Goal: Transaction & Acquisition: Purchase product/service

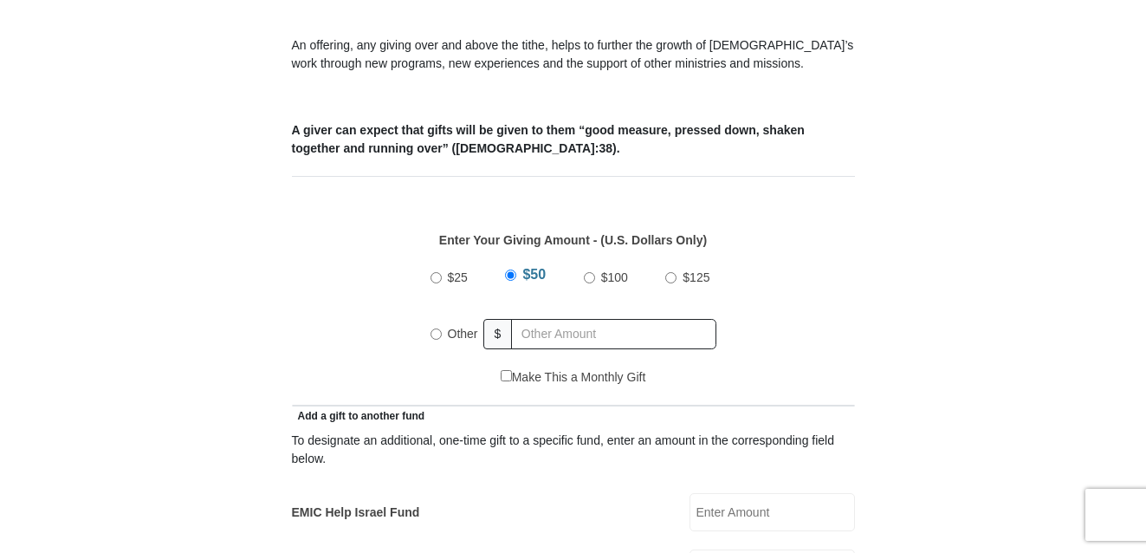
scroll to position [645, 0]
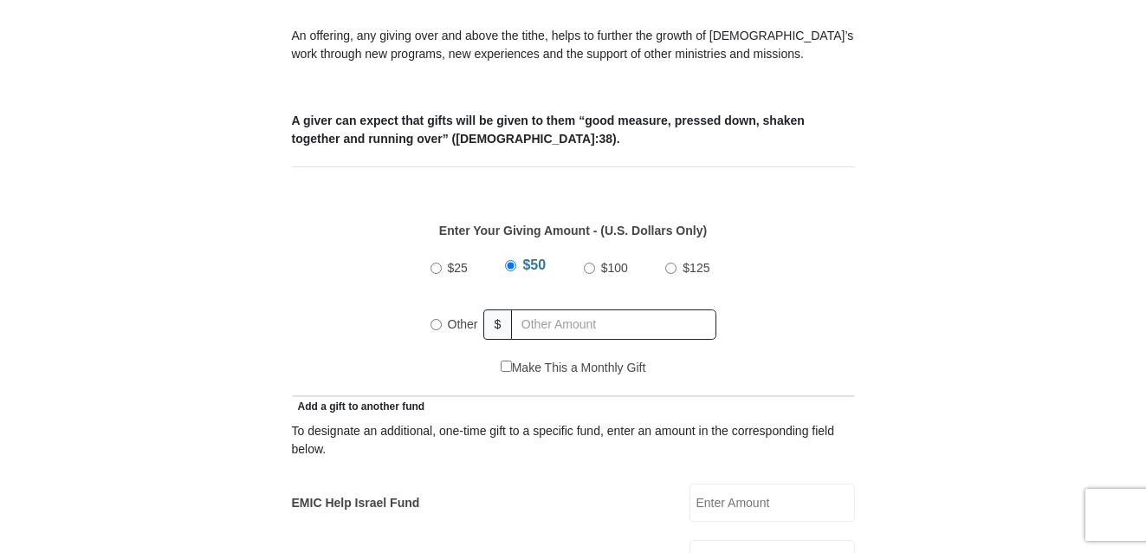
click at [438, 319] on input "Other" at bounding box center [435, 324] width 11 height 11
radio input "true"
type input "300"
click at [824, 324] on div "$25 $50 $100 $125 Other $ 300" at bounding box center [572, 302] width 545 height 113
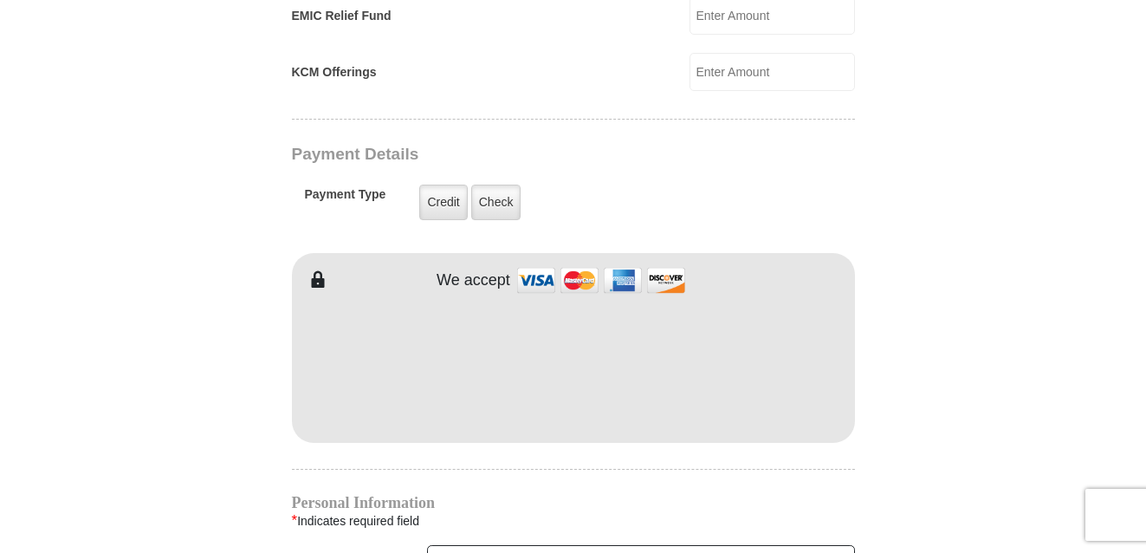
scroll to position [1312, 0]
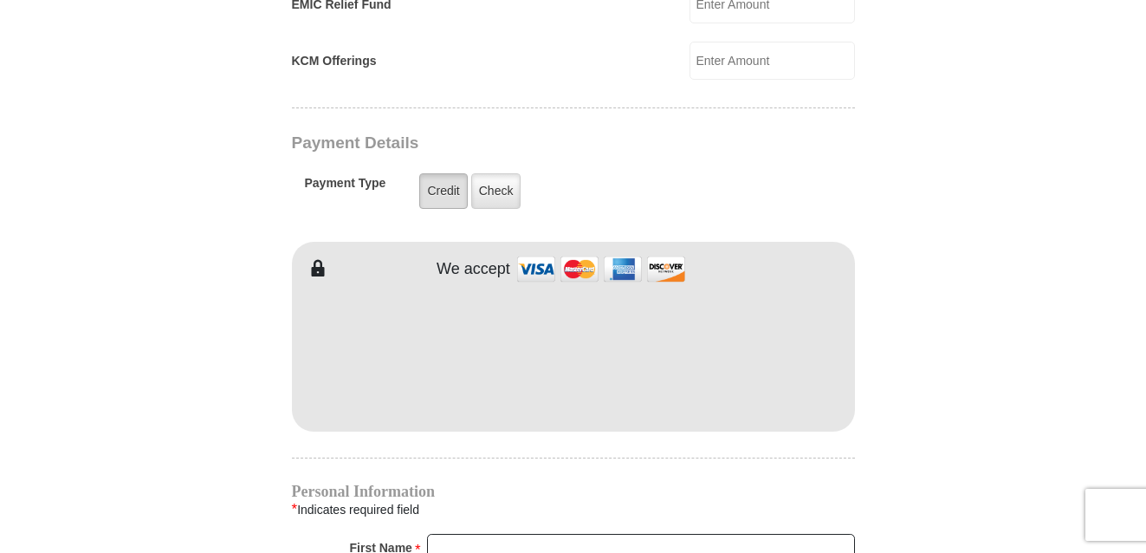
click at [430, 177] on label "Credit" at bounding box center [443, 191] width 48 height 36
click at [0, 0] on input "Credit" at bounding box center [0, 0] width 0 height 0
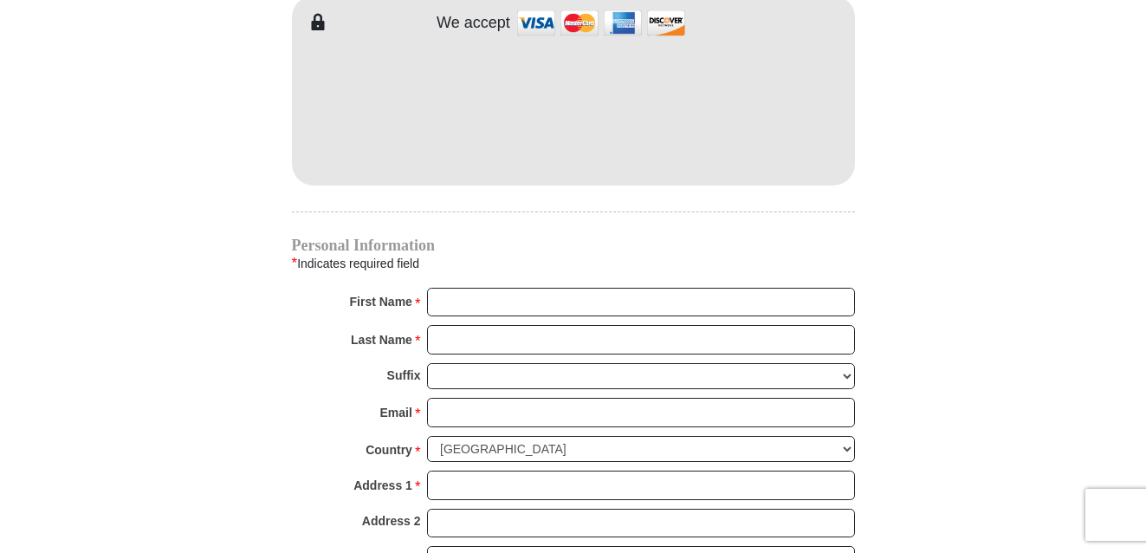
scroll to position [1563, 0]
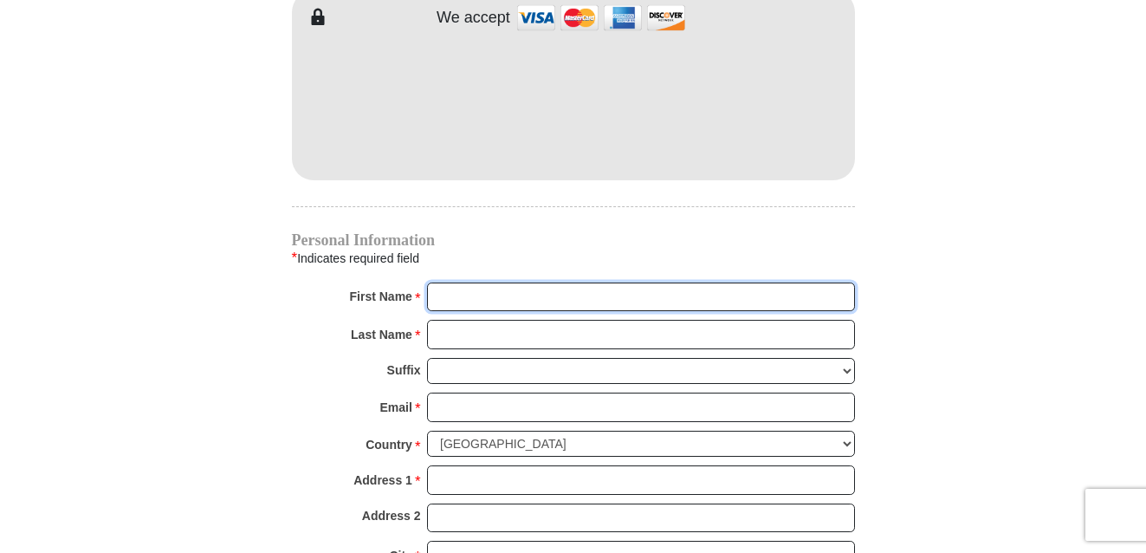
click at [570, 282] on input "First Name *" at bounding box center [641, 296] width 428 height 29
type input "Chelsea"
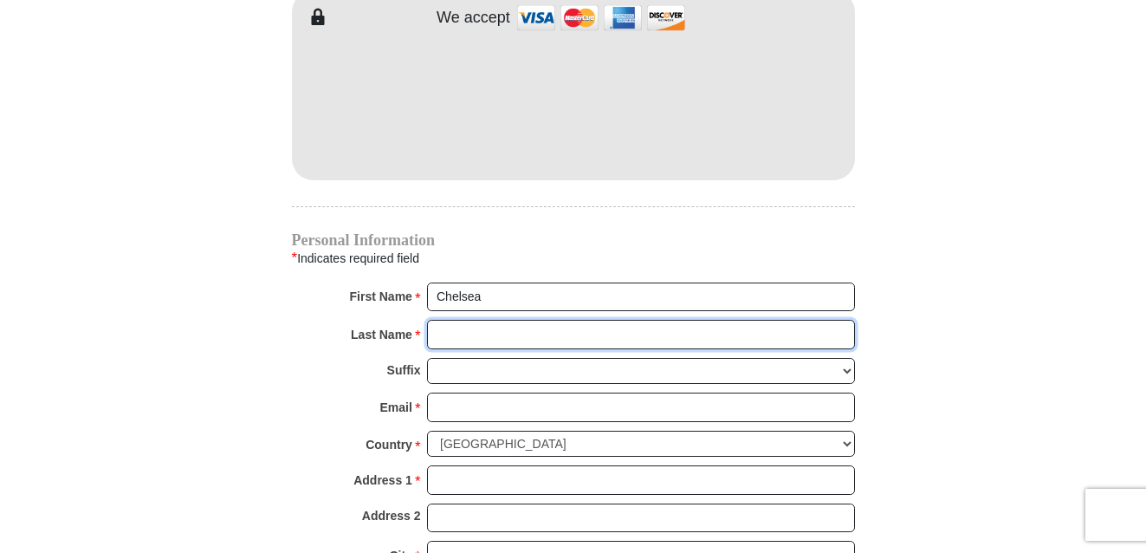
click at [536, 320] on input "Last Name *" at bounding box center [641, 334] width 428 height 29
type input "[PERSON_NAME]"
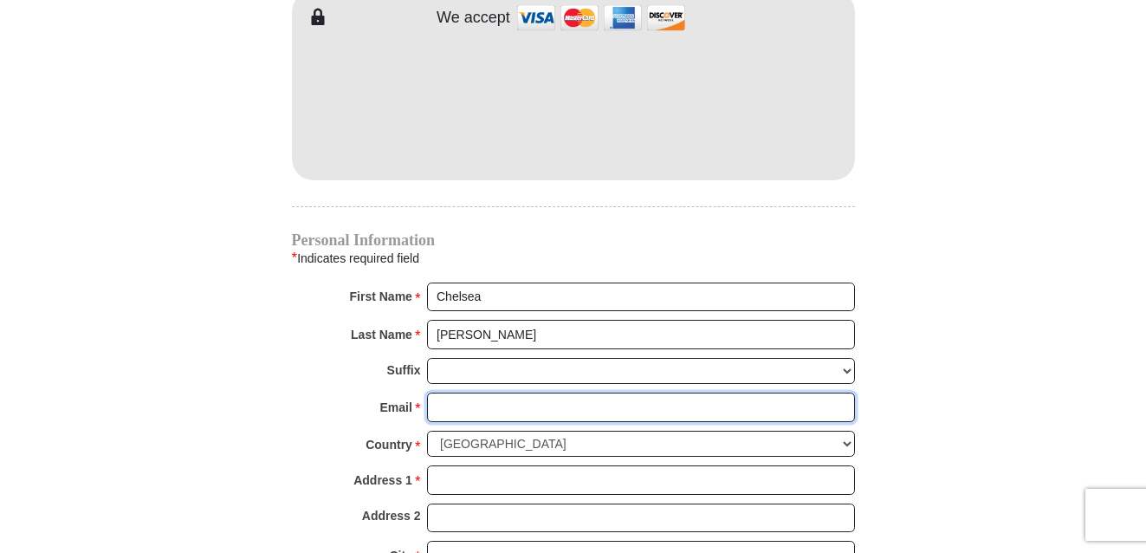
click at [521, 398] on input "Email *" at bounding box center [641, 406] width 428 height 29
type input "[EMAIL_ADDRESS][DOMAIN_NAME]"
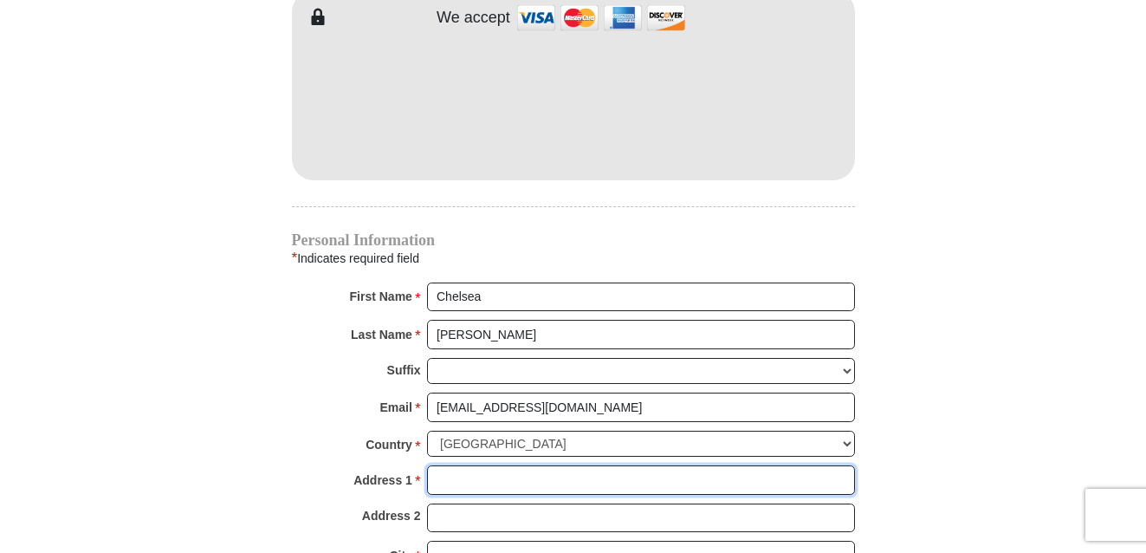
type input "[STREET_ADDRESS]"
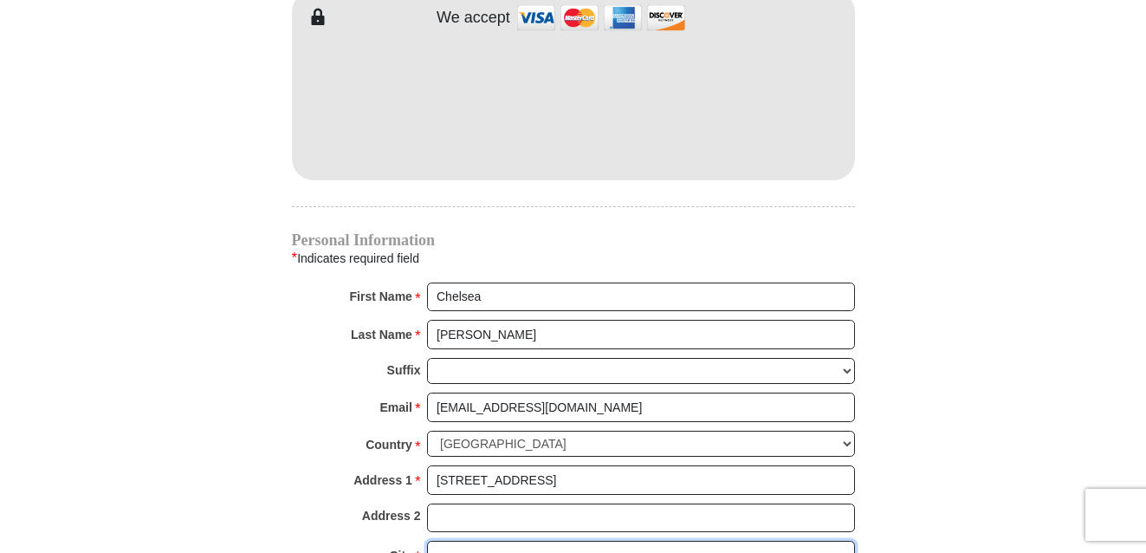
type input "[GEOGRAPHIC_DATA]"
select select "PA"
type input "17517"
type input "7174716454"
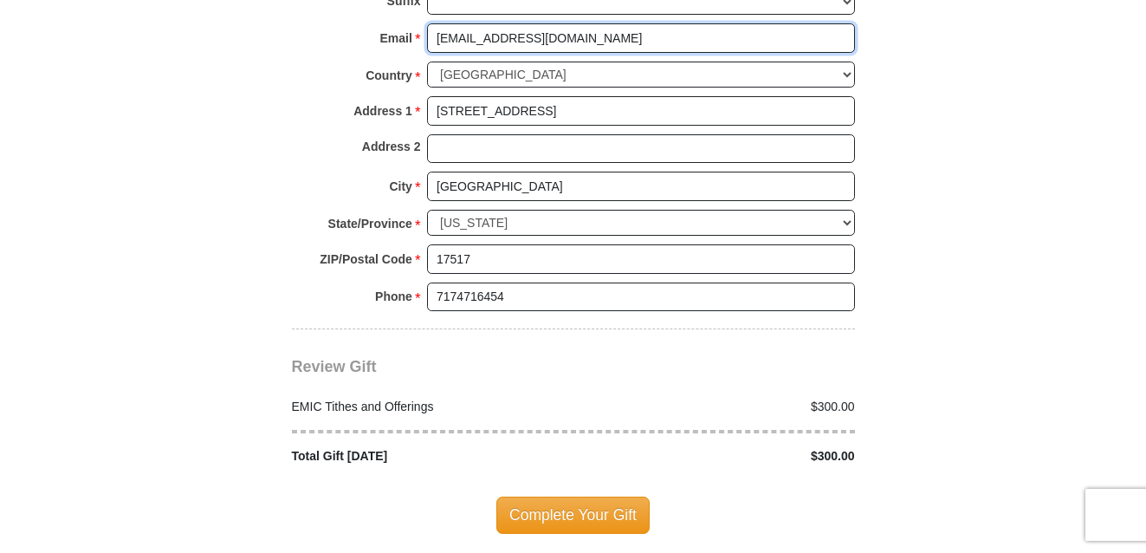
scroll to position [1959, 0]
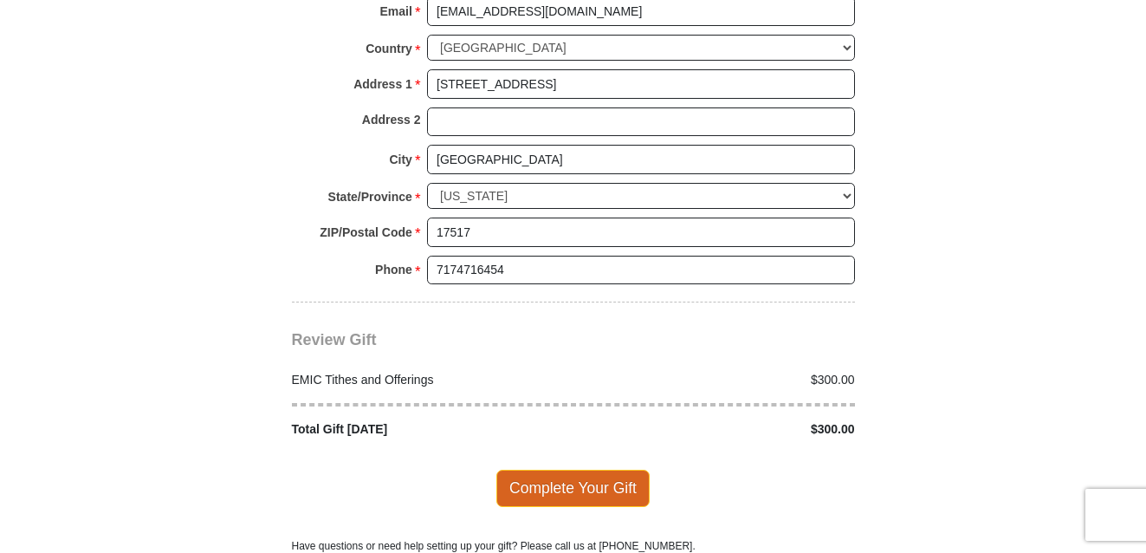
click at [554, 469] on span "Complete Your Gift" at bounding box center [572, 487] width 153 height 36
